Goal: Task Accomplishment & Management: Manage account settings

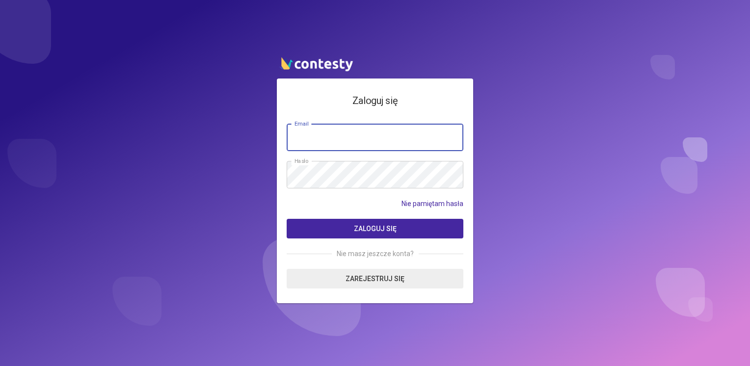
click at [416, 132] on input "email" at bounding box center [375, 137] width 177 height 27
type input "**********"
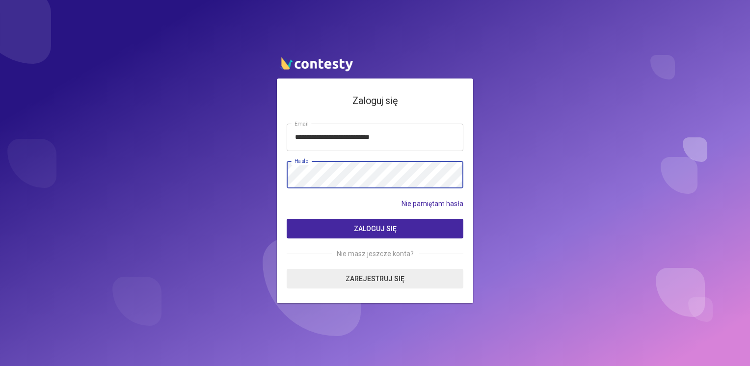
click at [287, 219] on button "Zaloguj się" at bounding box center [375, 229] width 177 height 20
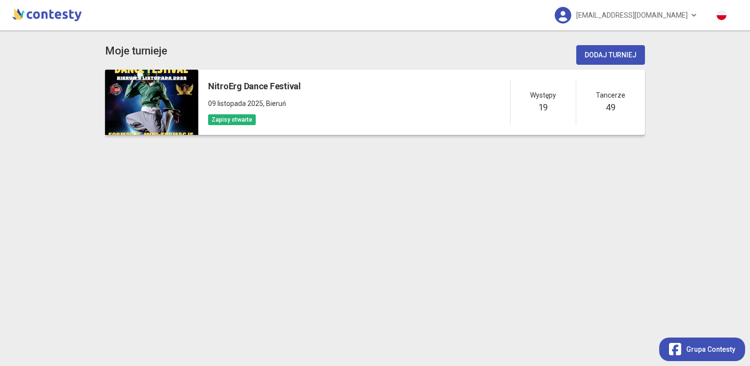
click at [228, 82] on h5 "NitroErg Dance Festival" at bounding box center [254, 87] width 93 height 14
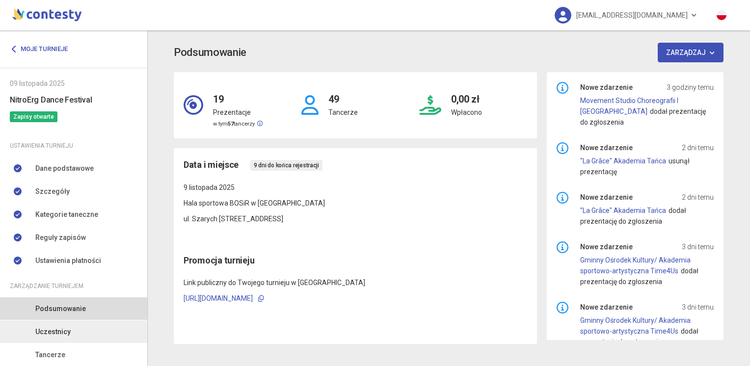
click at [46, 336] on span "Uczestnicy" at bounding box center [52, 331] width 35 height 11
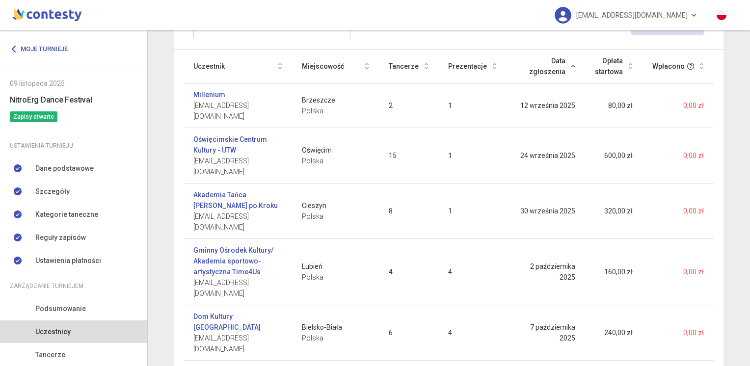
scroll to position [145, 0]
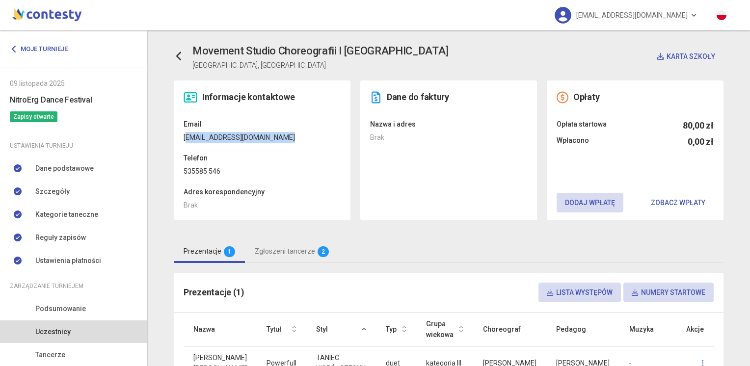
drag, startPoint x: 183, startPoint y: 135, endPoint x: 287, endPoint y: 135, distance: 104.1
click at [287, 135] on dd "[EMAIL_ADDRESS][DOMAIN_NAME]" at bounding box center [262, 137] width 157 height 11
click at [179, 138] on div "Informacje kontaktowe Email [EMAIL_ADDRESS][DOMAIN_NAME] Telefon 535585 546 Adr…" at bounding box center [262, 151] width 177 height 140
drag, startPoint x: 179, startPoint y: 138, endPoint x: 293, endPoint y: 134, distance: 114.0
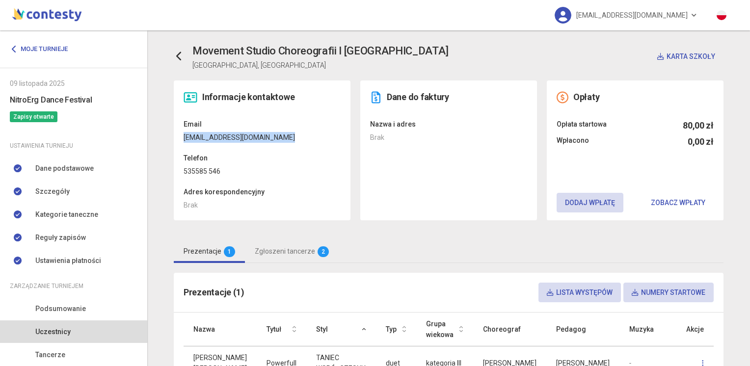
click at [293, 134] on div "Informacje kontaktowe Email [EMAIL_ADDRESS][DOMAIN_NAME] Telefon 535585 546 Adr…" at bounding box center [262, 151] width 177 height 140
copy dd "[EMAIL_ADDRESS][DOMAIN_NAME]"
click at [51, 329] on span "Uczestnicy" at bounding box center [52, 331] width 35 height 11
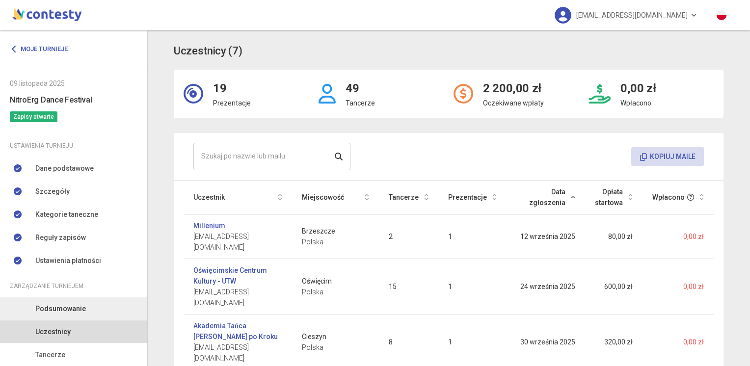
click at [43, 315] on link "Podsumowanie" at bounding box center [73, 309] width 147 height 23
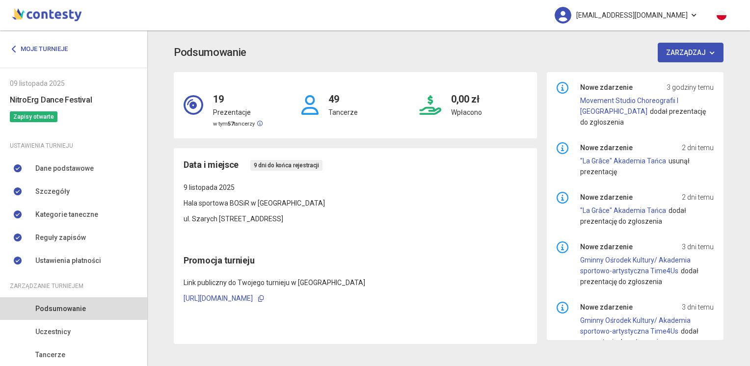
click at [662, 15] on span "[EMAIL_ADDRESS][DOMAIN_NAME]" at bounding box center [631, 15] width 111 height 21
click at [595, 47] on link "Wyloguj" at bounding box center [609, 44] width 98 height 19
